Goal: Use online tool/utility

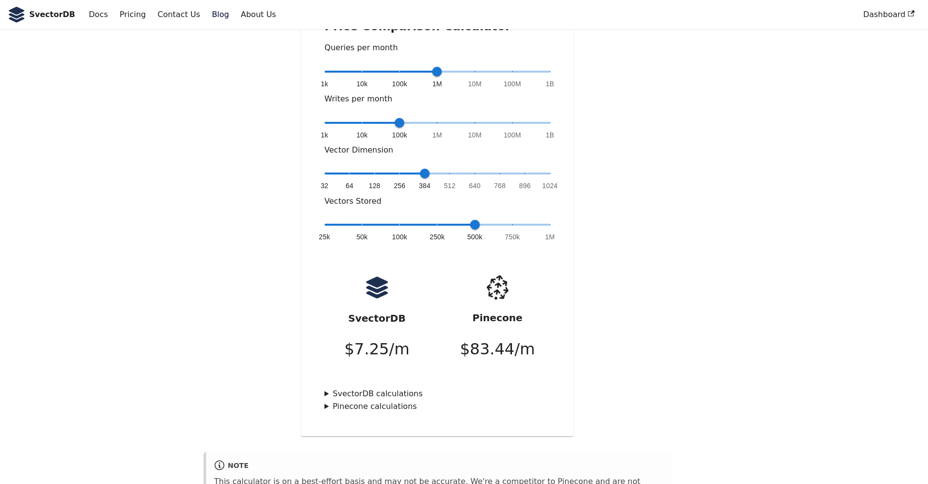
scroll to position [234, 0]
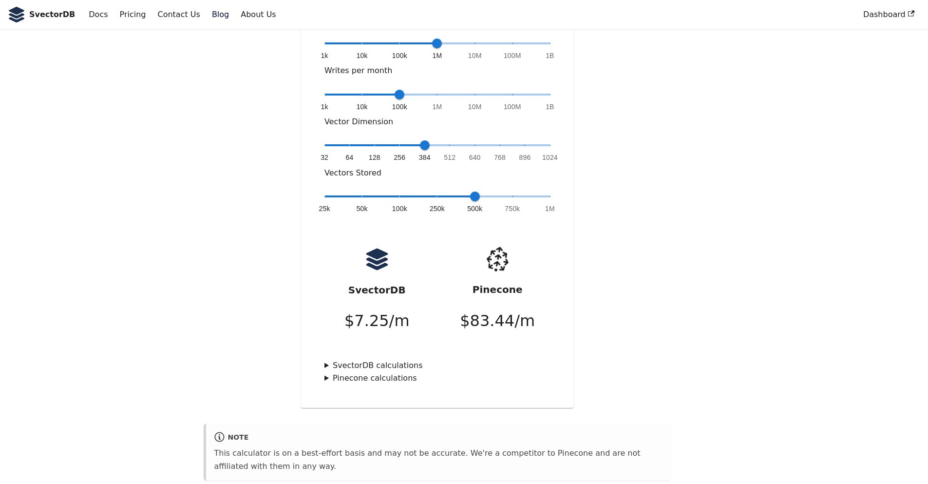
click at [331, 372] on summary "Pinecone calculations" at bounding box center [437, 378] width 226 height 13
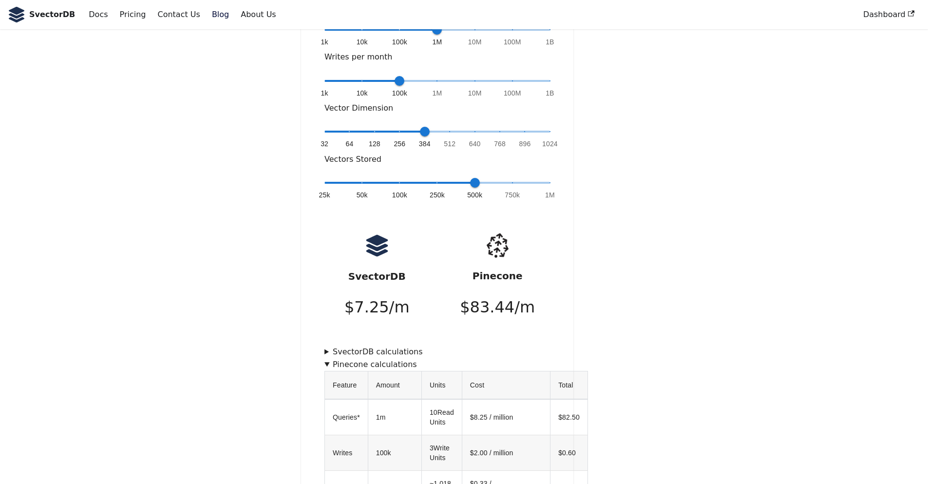
scroll to position [210, 0]
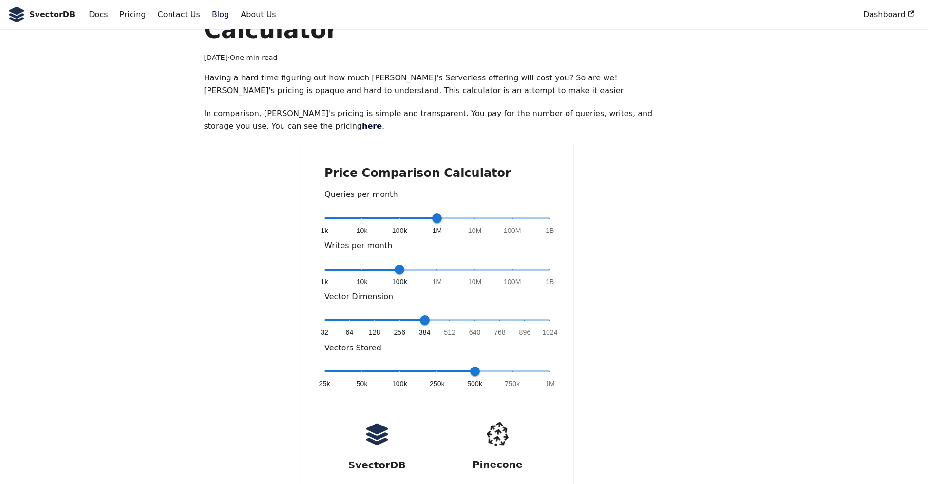
scroll to position [58, 0]
type input "*"
drag, startPoint x: 395, startPoint y: 238, endPoint x: 287, endPoint y: 249, distance: 108.7
click at [287, 249] on div "Price Comparison Calculator Queries per month 1k 10k 100k 1M 10M 100M 1B 1M Wri…" at bounding box center [437, 363] width 467 height 440
type input "*"
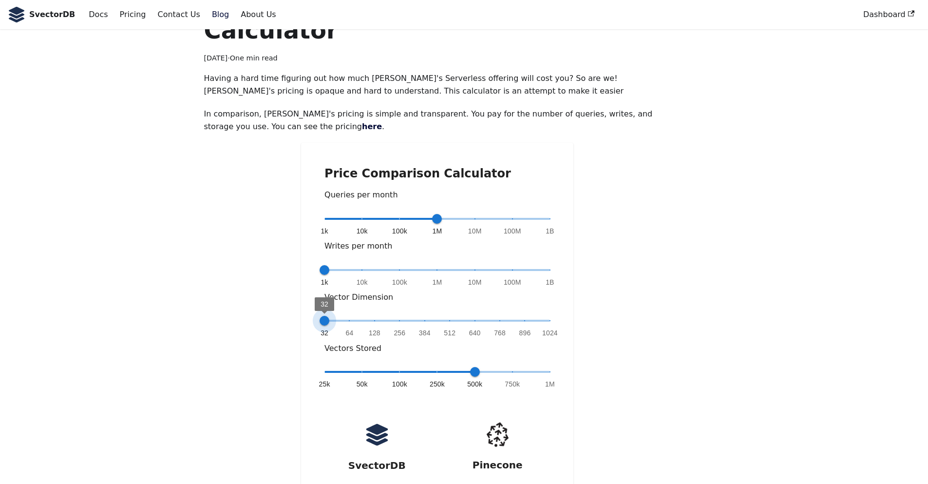
drag, startPoint x: 421, startPoint y: 294, endPoint x: 261, endPoint y: 298, distance: 160.3
click at [261, 298] on div "Price Comparison Calculator Queries per month 1k 10k 100k 1M 10M 100M 1B 1M Wri…" at bounding box center [437, 363] width 467 height 440
type input "*"
drag, startPoint x: 470, startPoint y: 346, endPoint x: 262, endPoint y: 355, distance: 208.2
click at [262, 355] on div "Price Comparison Calculator Queries per month 1k 10k 100k 1M 10M 100M 1B 1M Wri…" at bounding box center [437, 363] width 467 height 440
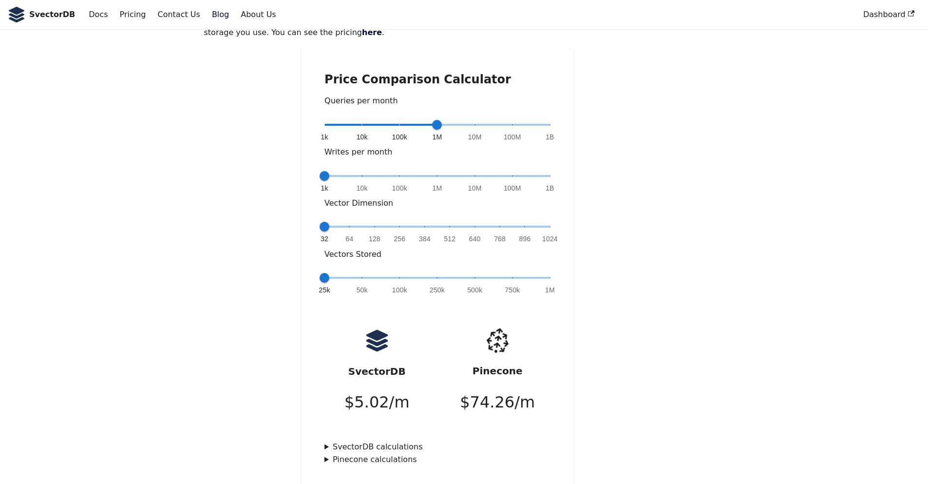
scroll to position [175, 0]
